Goal: Information Seeking & Learning: Learn about a topic

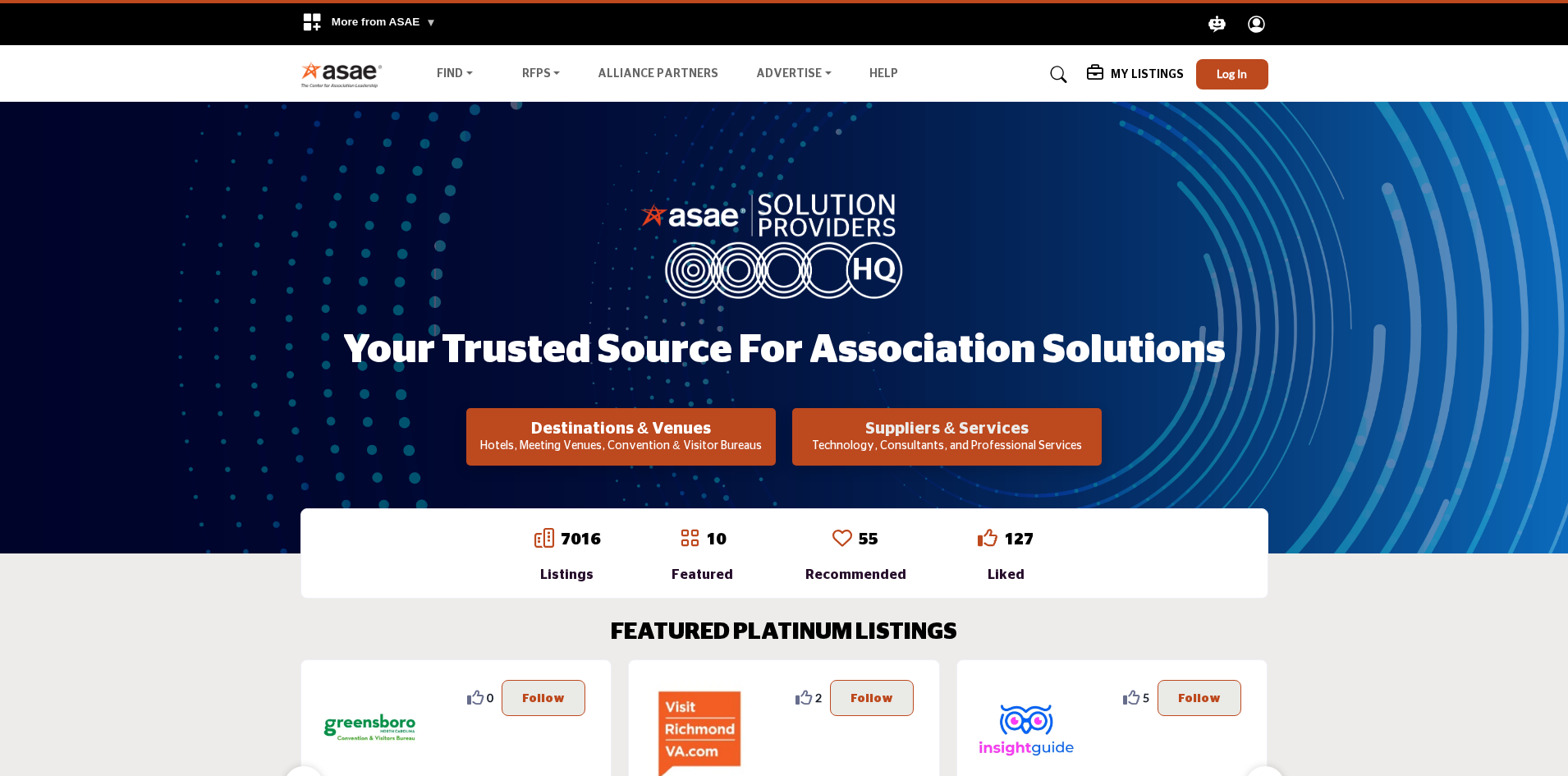
click at [911, 429] on h2 "Suppliers & Services" at bounding box center [946, 429] width 299 height 20
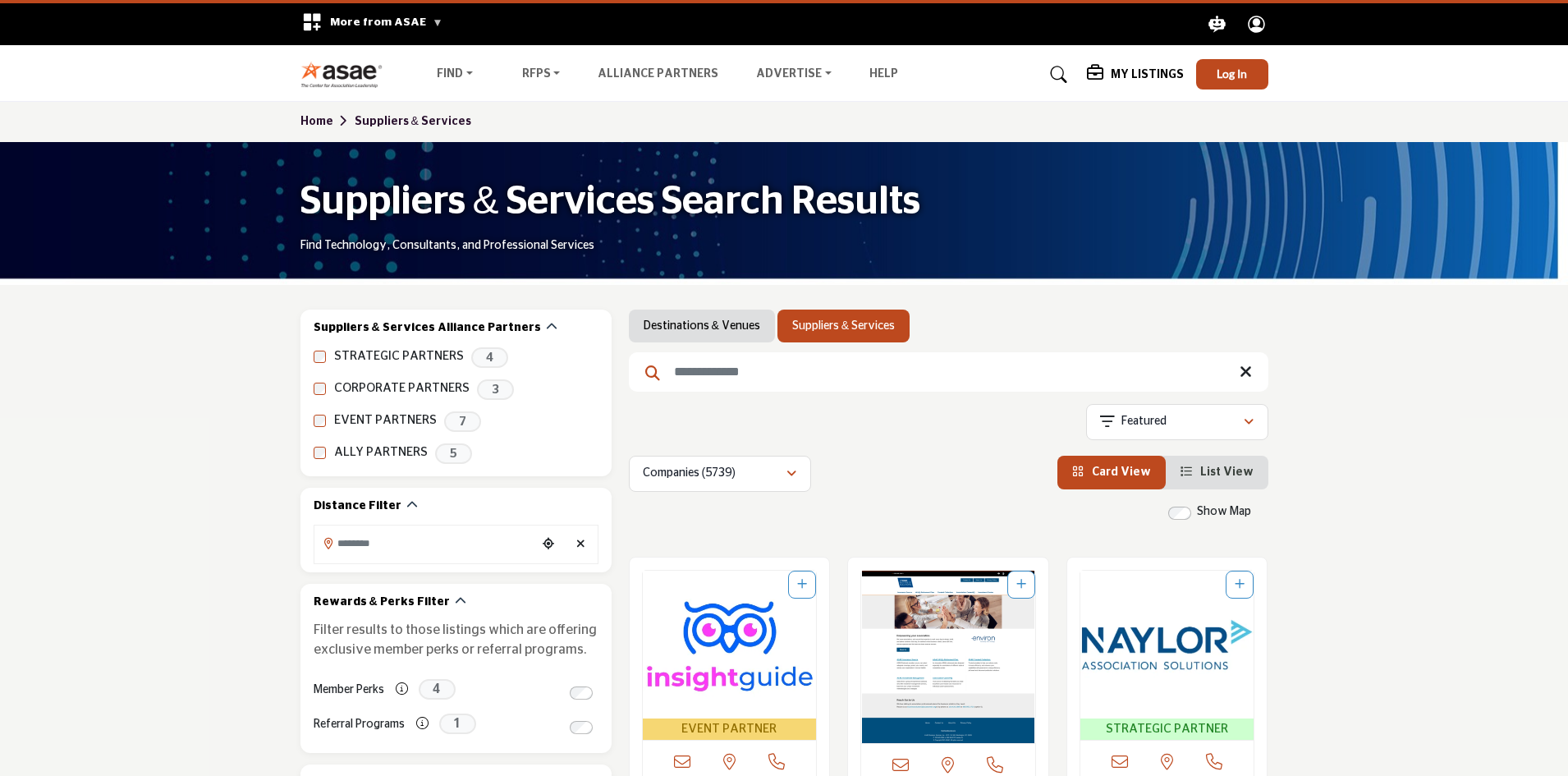
click at [774, 373] on input "Search Keyword" at bounding box center [948, 371] width 640 height 39
click at [733, 372] on input "Search Keyword" at bounding box center [948, 371] width 640 height 39
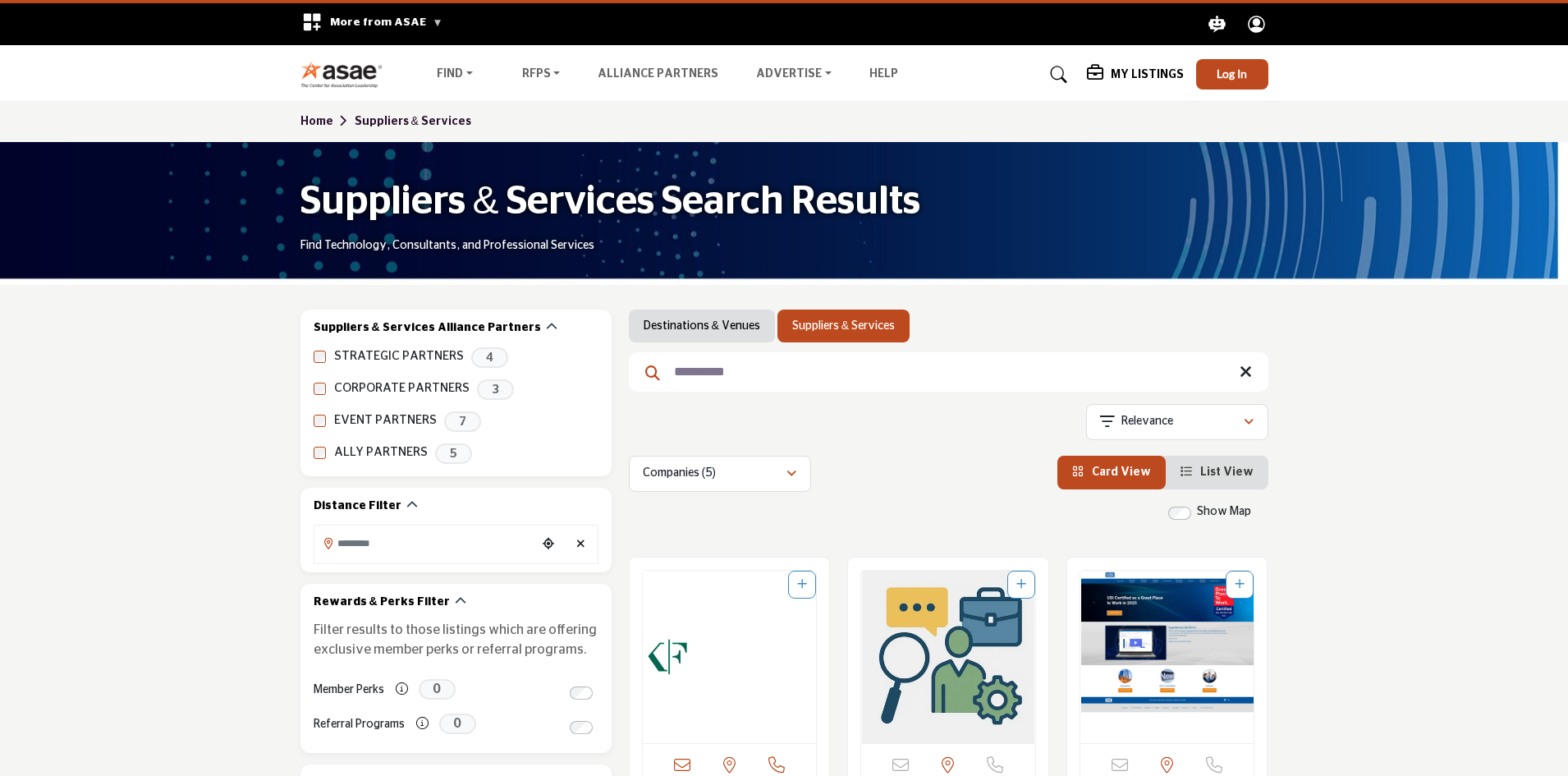
type input "**********"
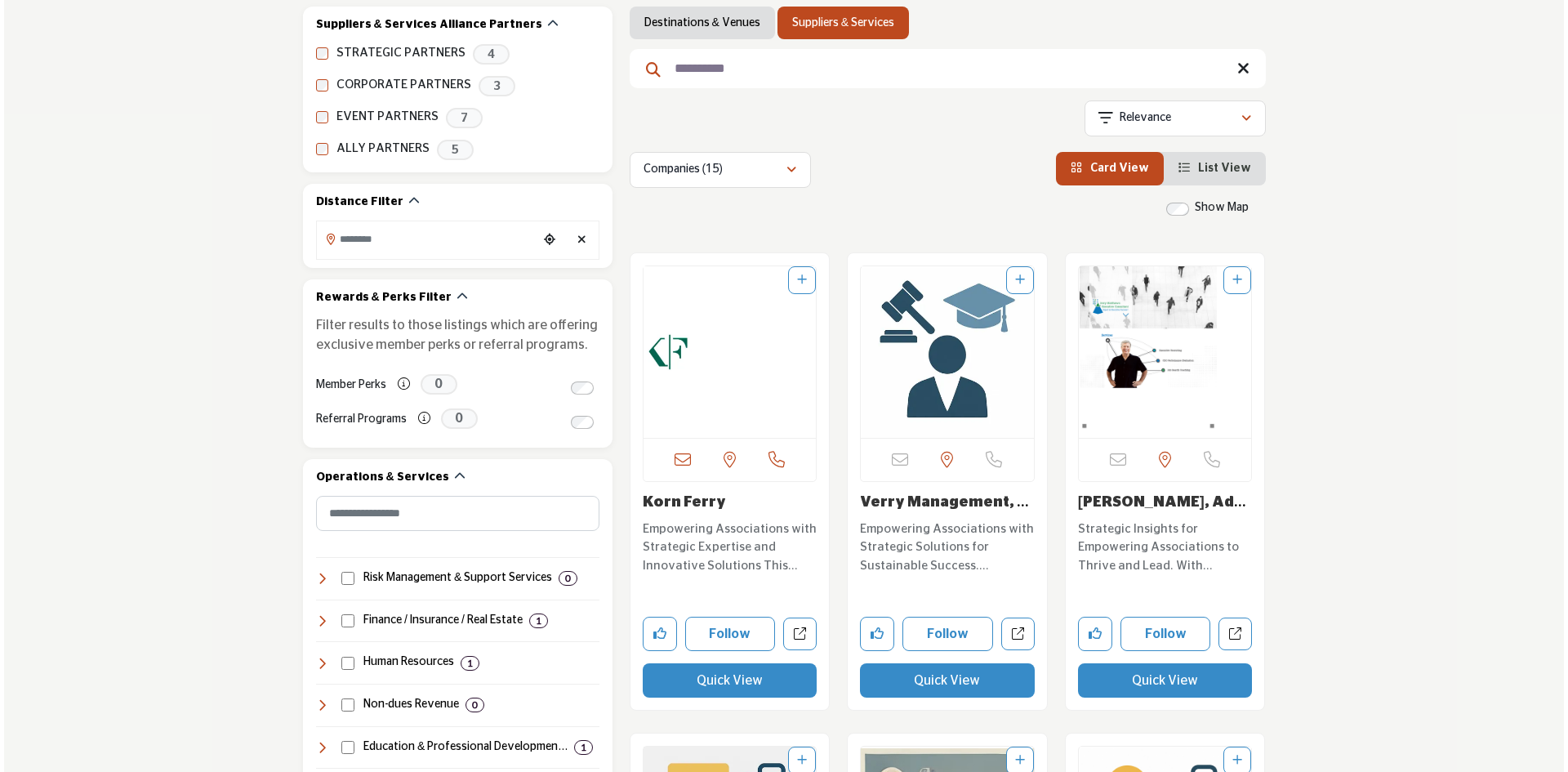
scroll to position [327, 0]
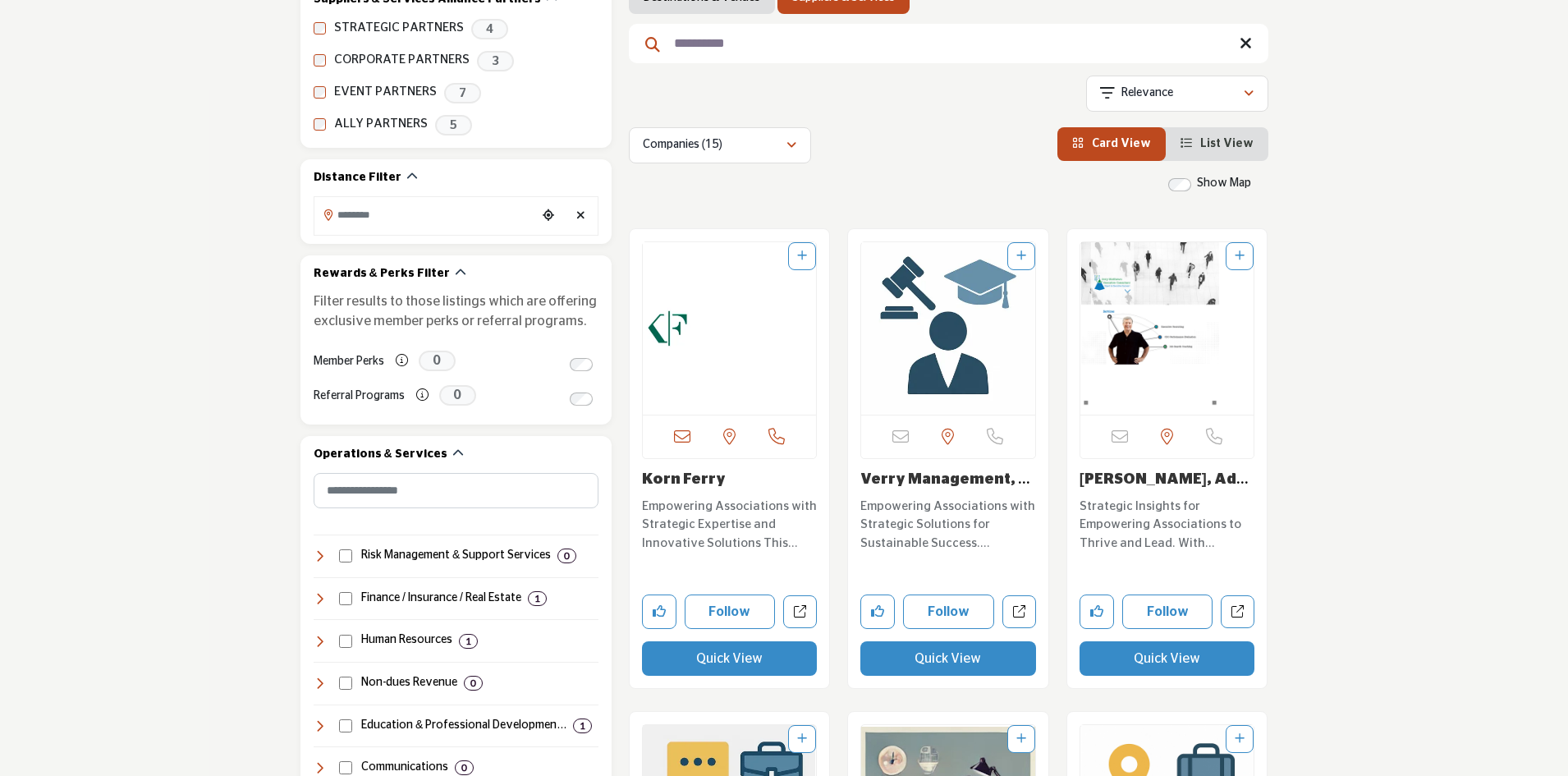
click at [719, 656] on button "Quick View" at bounding box center [729, 657] width 175 height 34
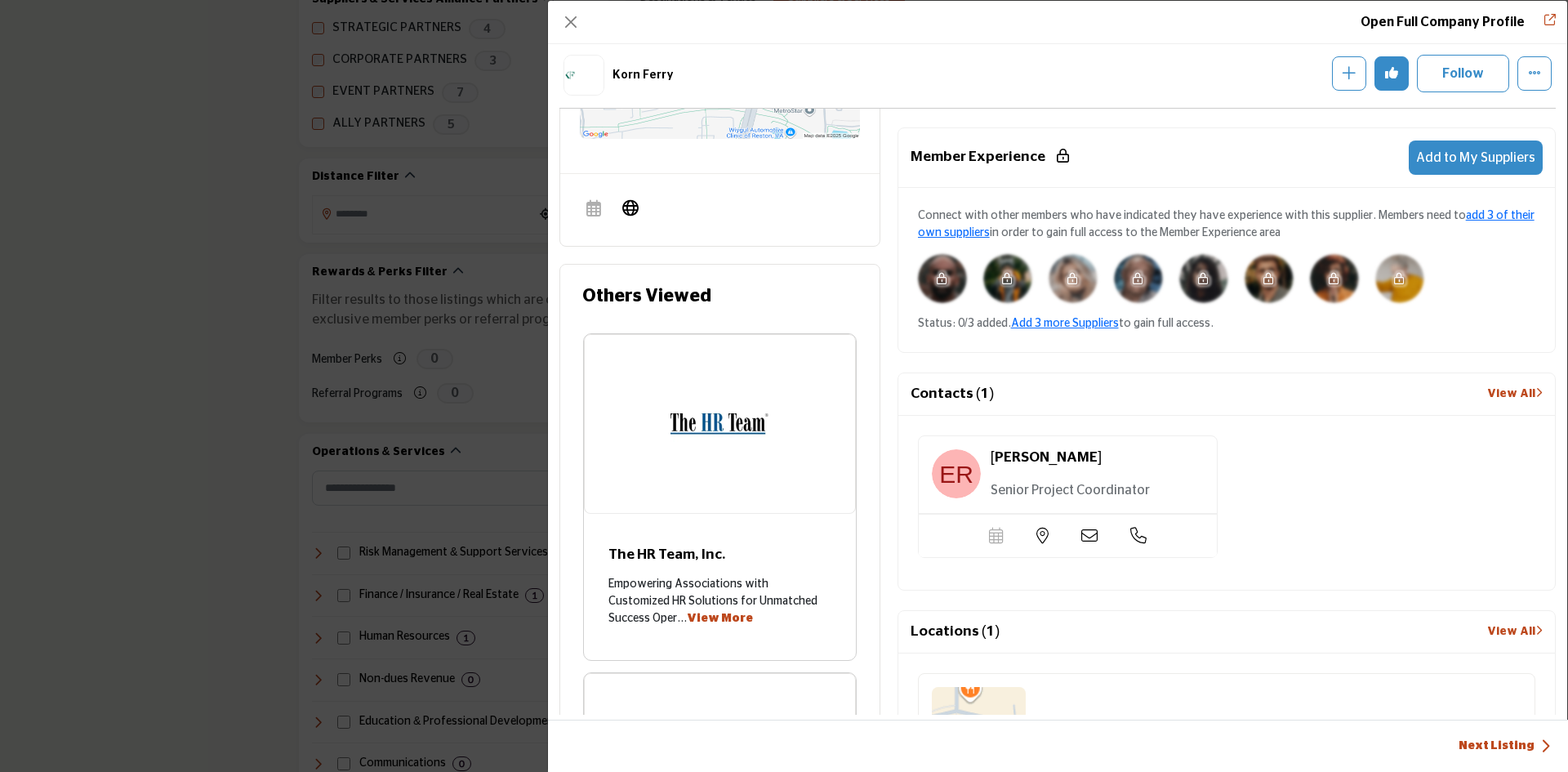
scroll to position [965, 0]
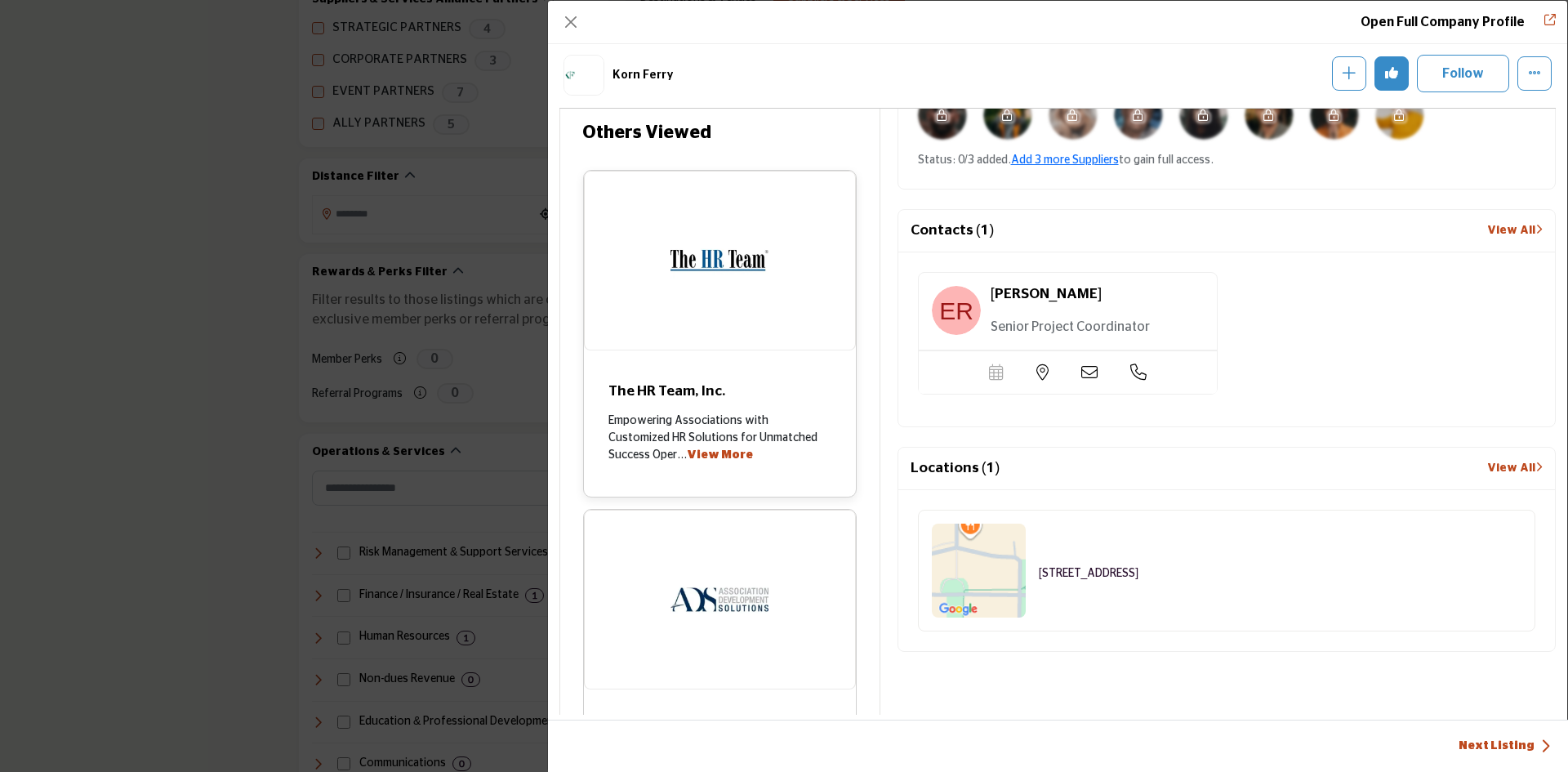
click at [687, 460] on link "View More" at bounding box center [720, 454] width 66 height 11
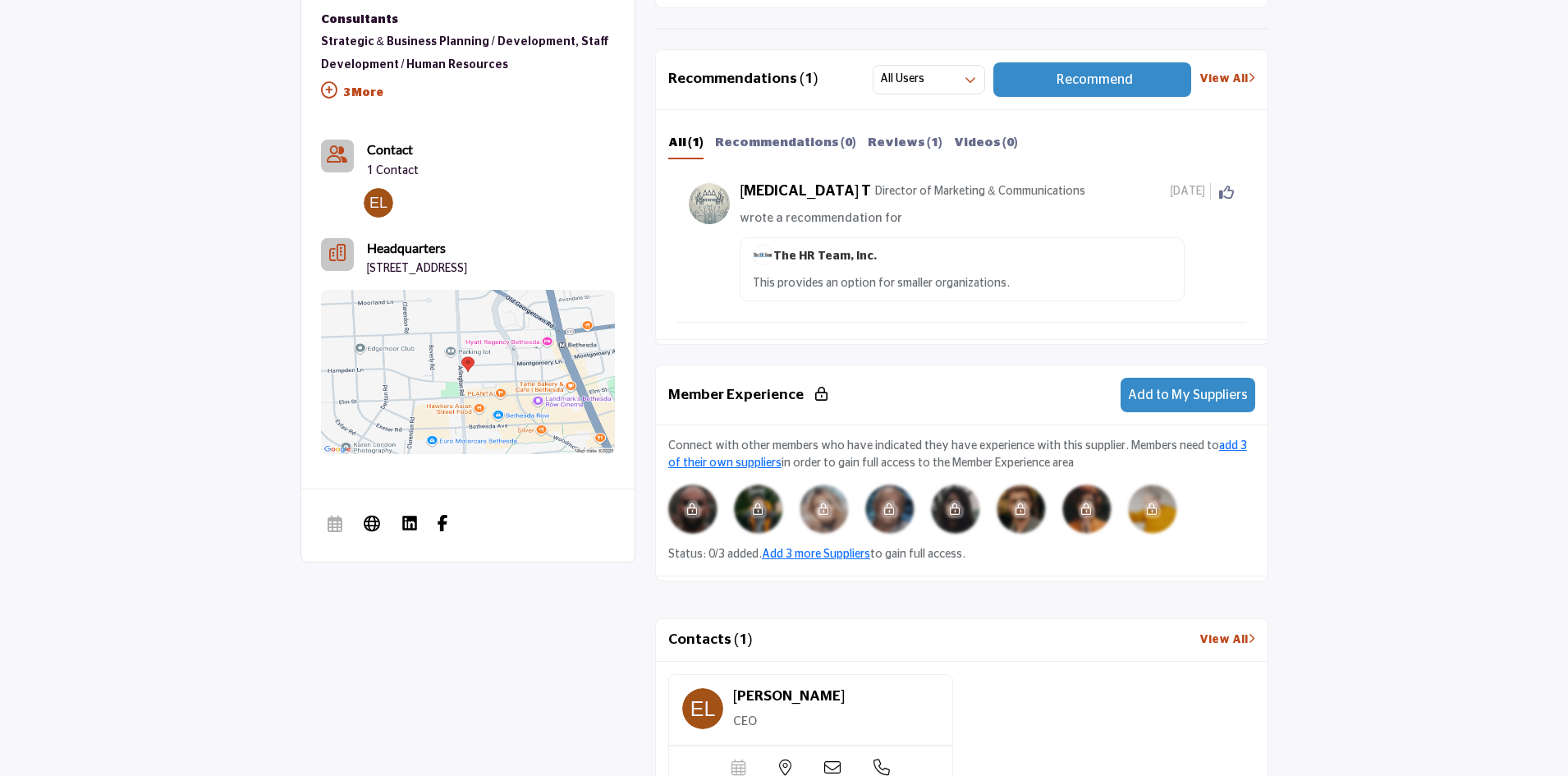
scroll to position [818, 0]
